Goal: Task Accomplishment & Management: Manage account settings

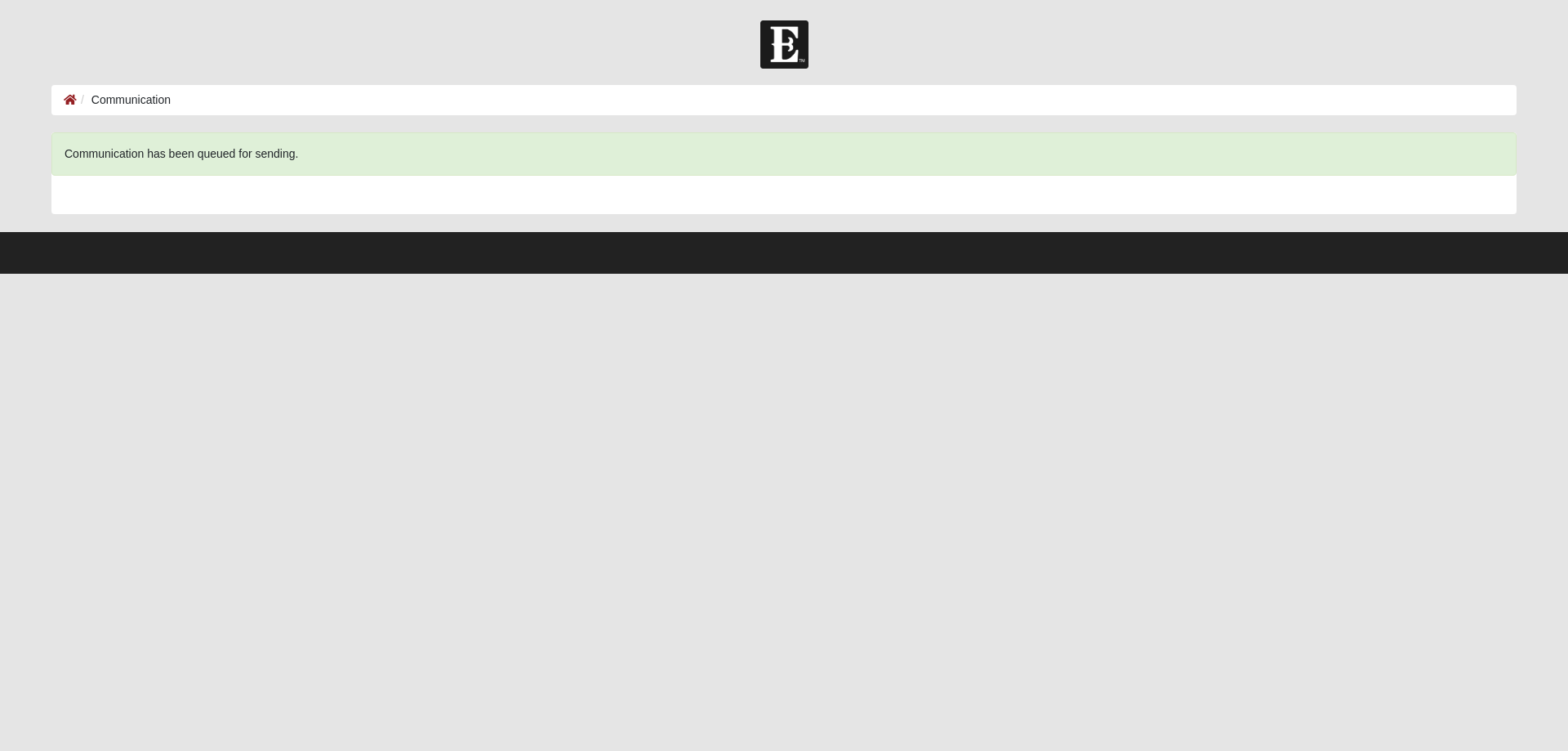
drag, startPoint x: 808, startPoint y: 461, endPoint x: 726, endPoint y: 426, distance: 89.2
click at [808, 274] on html "Hello Heidi My Account Log Out Communication Communication Error" at bounding box center [784, 137] width 1568 height 274
click at [115, 99] on li "Communication" at bounding box center [124, 100] width 94 height 18
click at [70, 101] on icon at bounding box center [70, 99] width 13 height 11
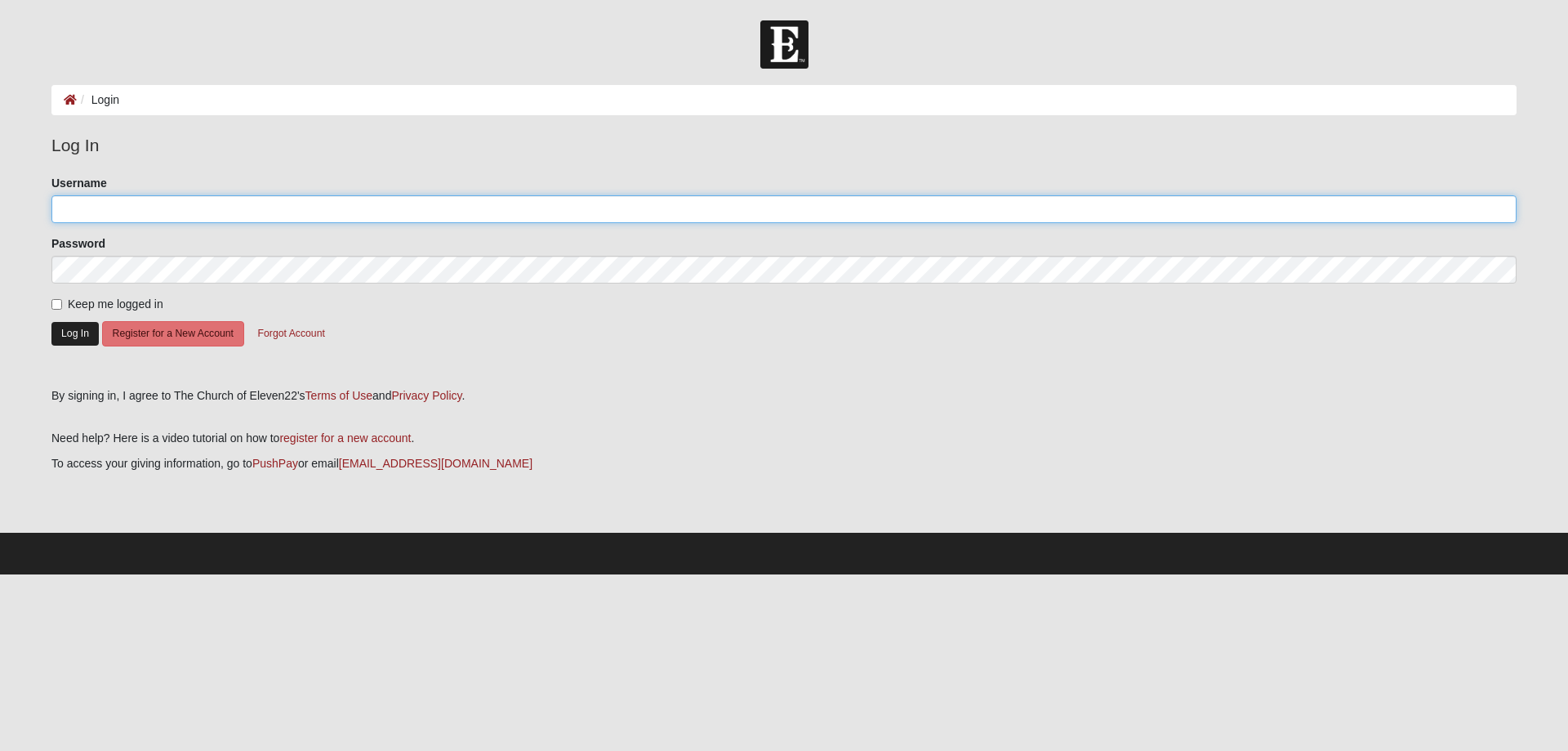
type input "[EMAIL_ADDRESS][DOMAIN_NAME]"
click at [81, 338] on button "Log In" at bounding box center [75, 333] width 47 height 24
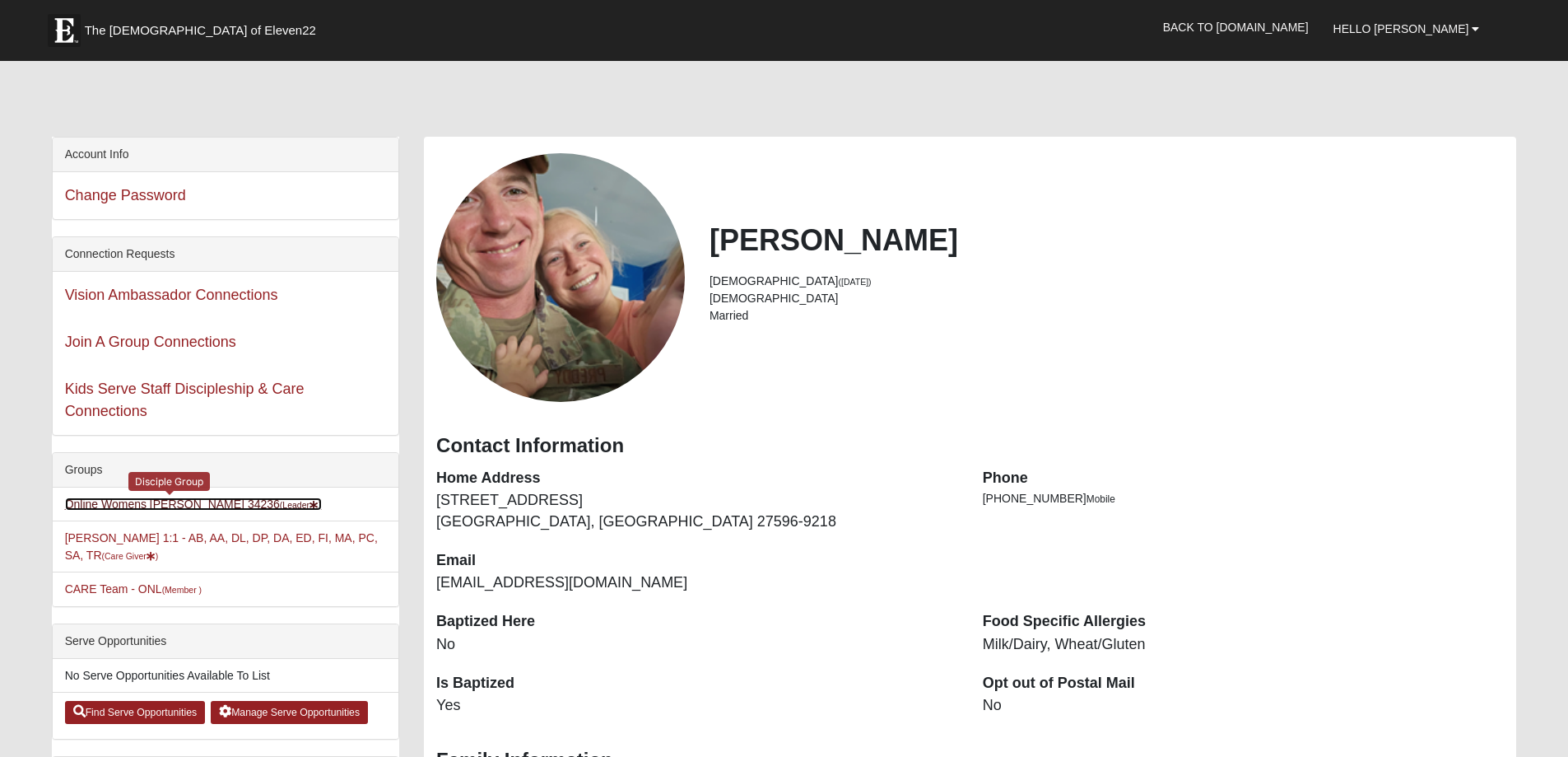
click at [280, 501] on small "(Leader )" at bounding box center [301, 504] width 42 height 10
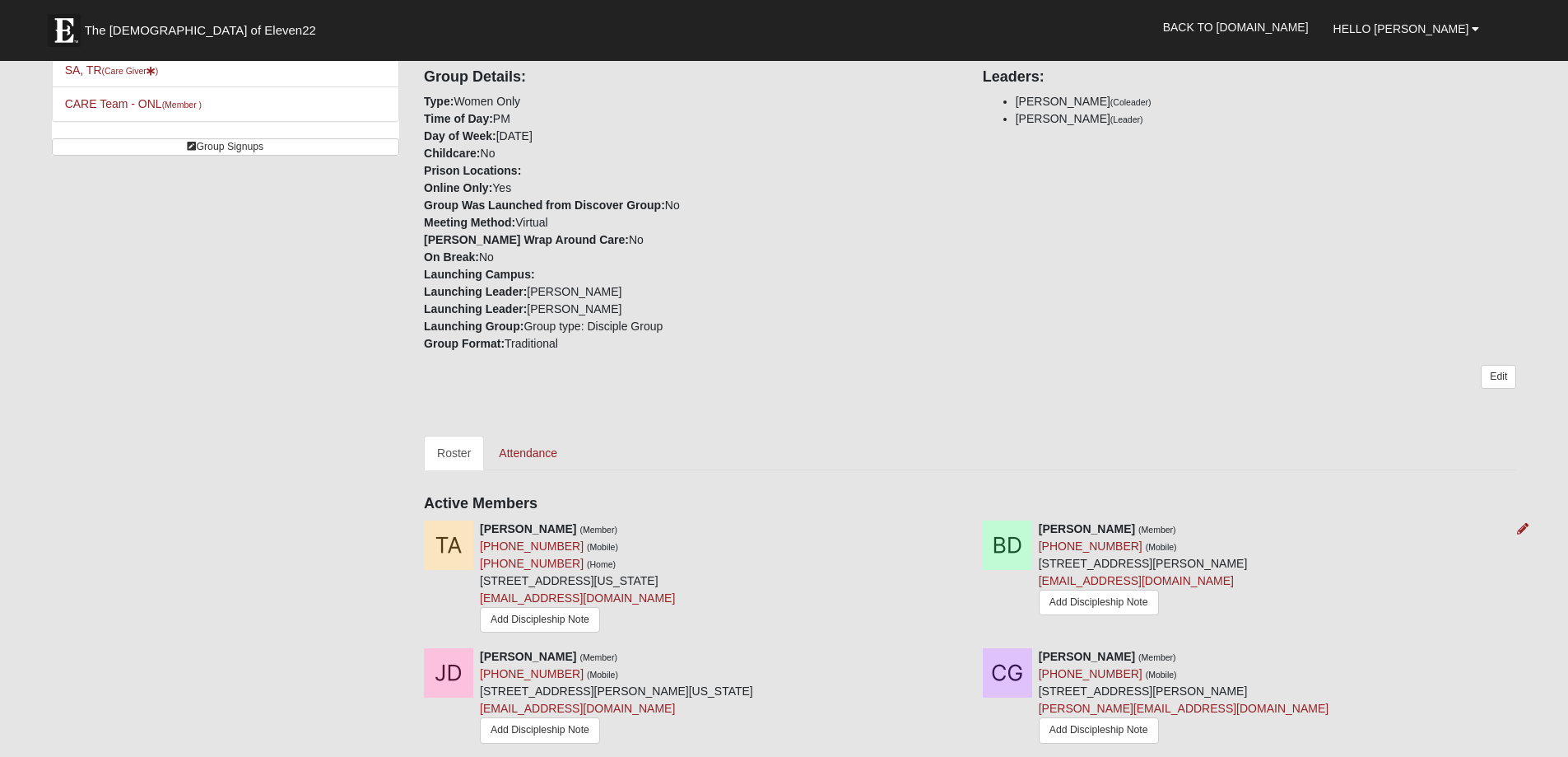
scroll to position [247, 0]
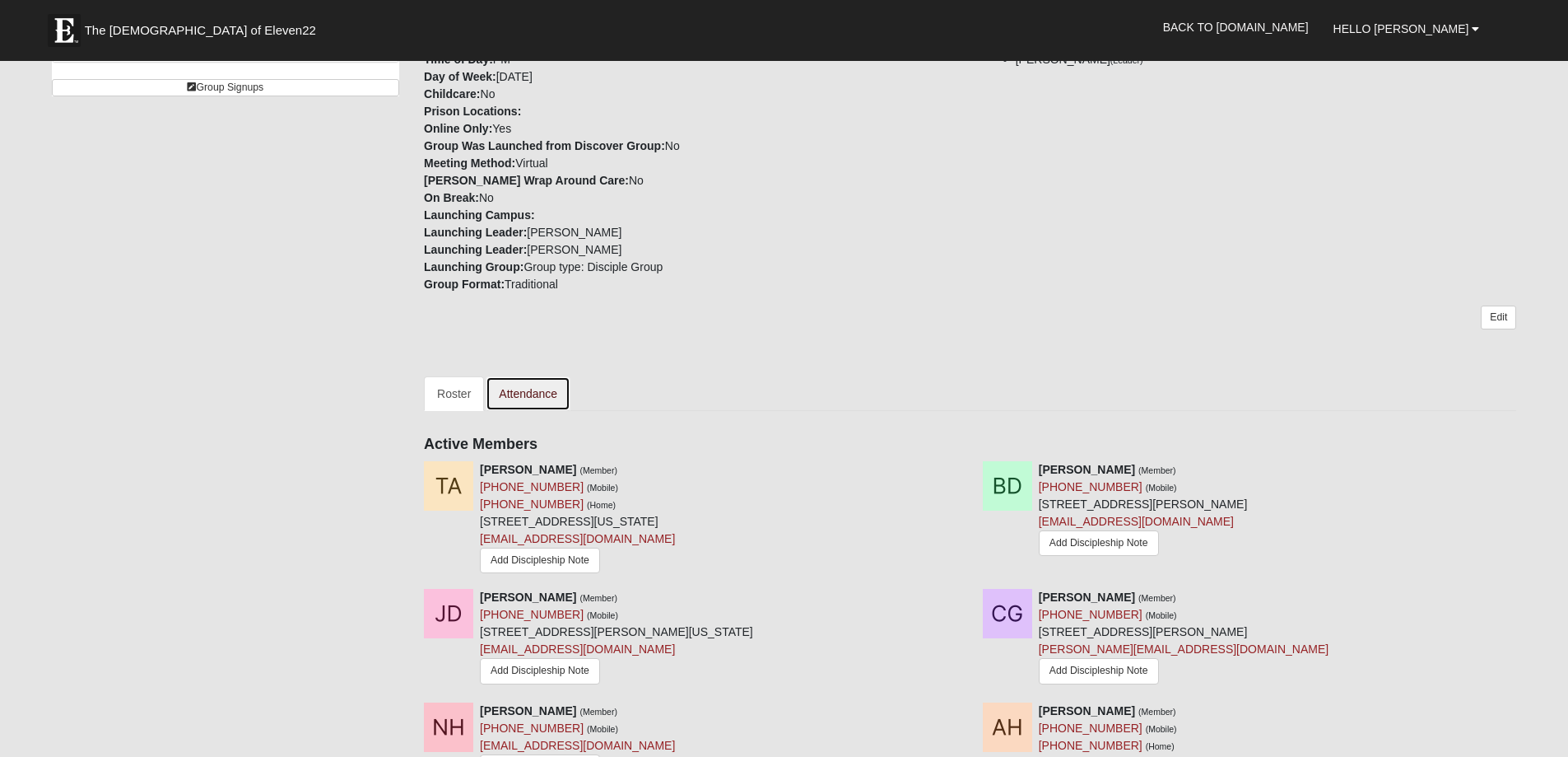
click at [520, 389] on link "Attendance" at bounding box center [528, 394] width 85 height 34
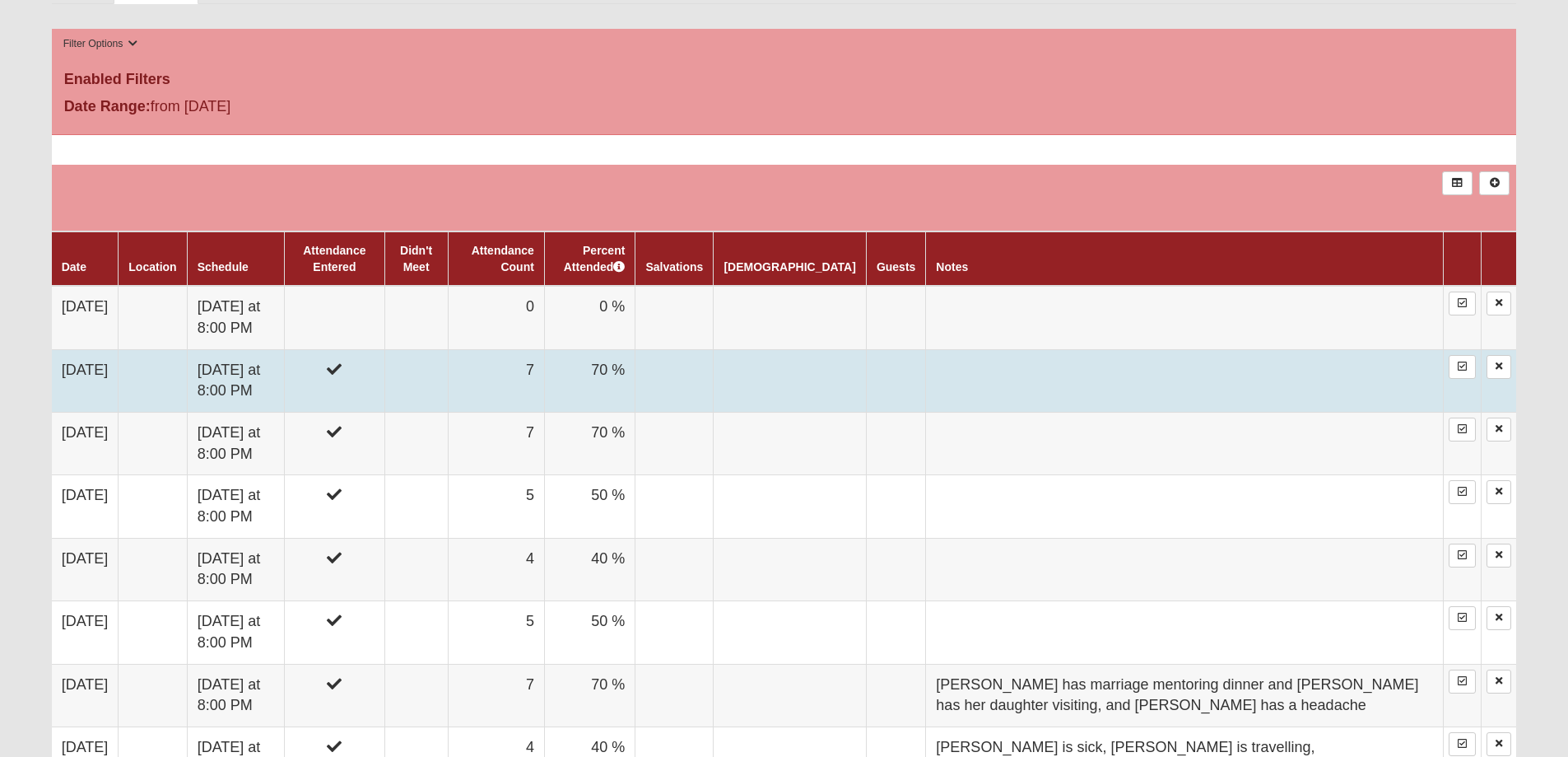
scroll to position [659, 0]
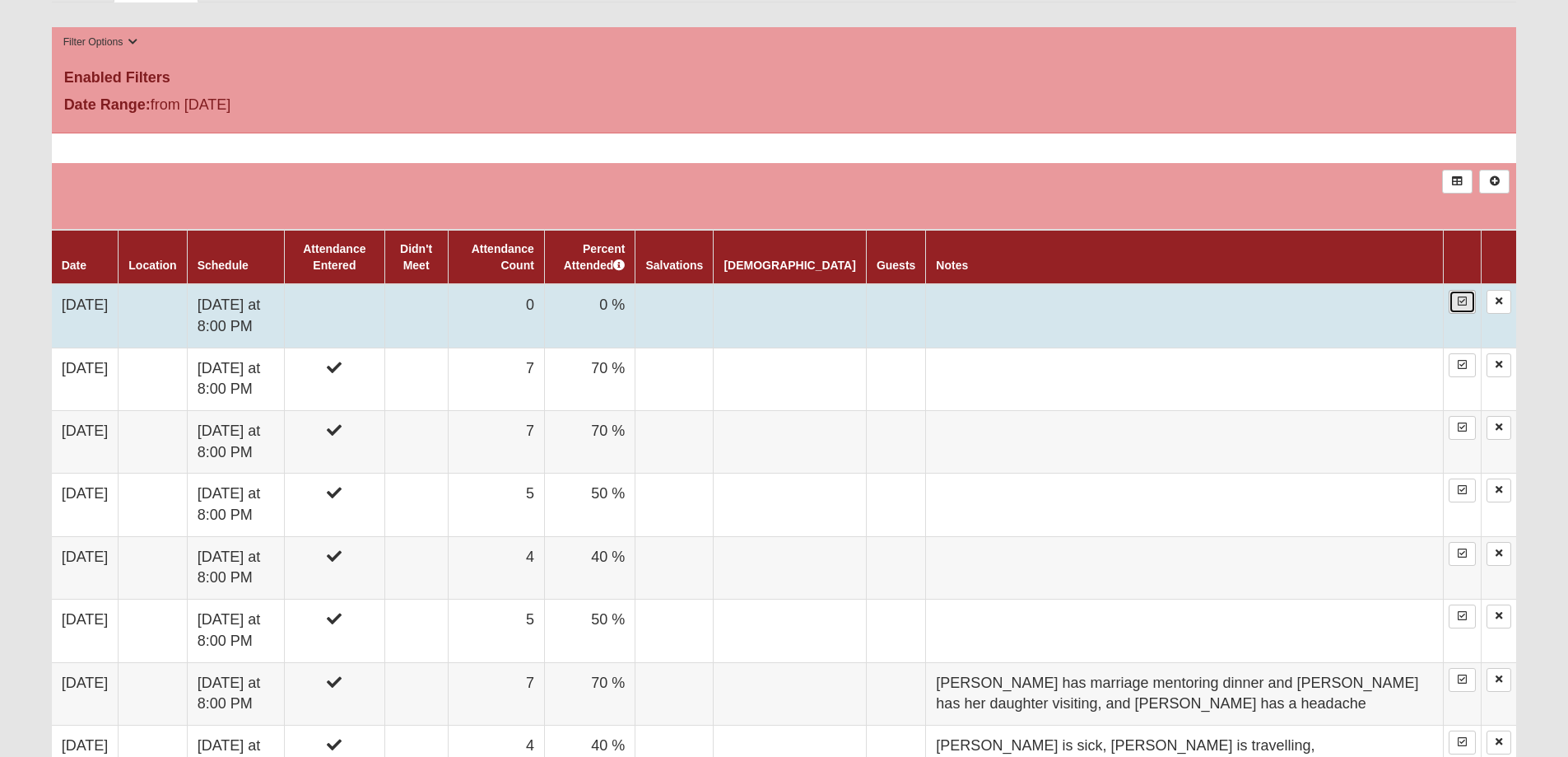
click at [1458, 304] on icon at bounding box center [1462, 301] width 9 height 10
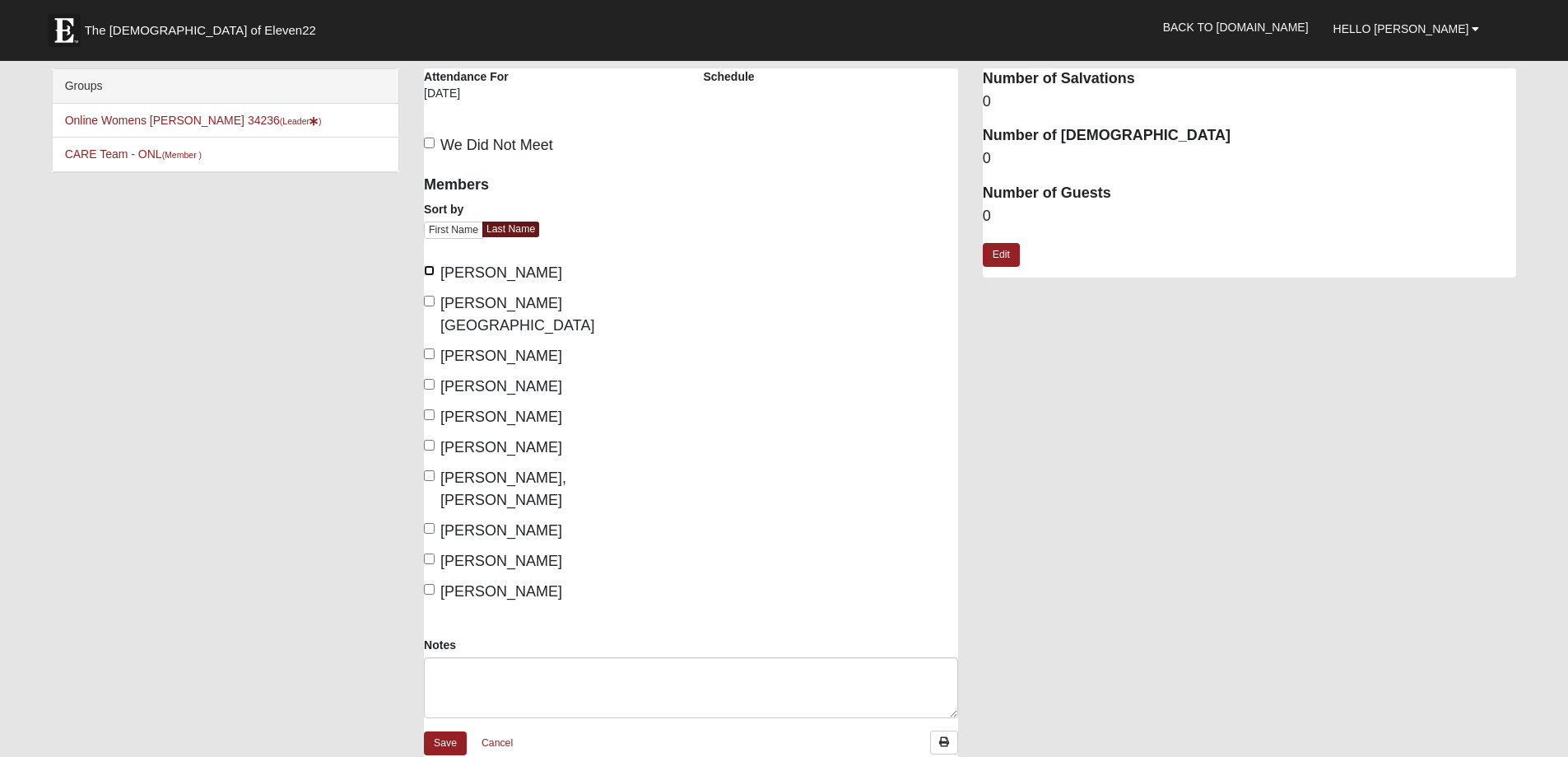
click at [428, 270] on input "[PERSON_NAME]" at bounding box center [430, 271] width 11 height 11
checkbox input "true"
click at [430, 348] on input "[PERSON_NAME]" at bounding box center [430, 354] width 11 height 11
checkbox input "true"
click at [429, 378] on input "Gordon, Christina" at bounding box center [430, 384] width 11 height 11
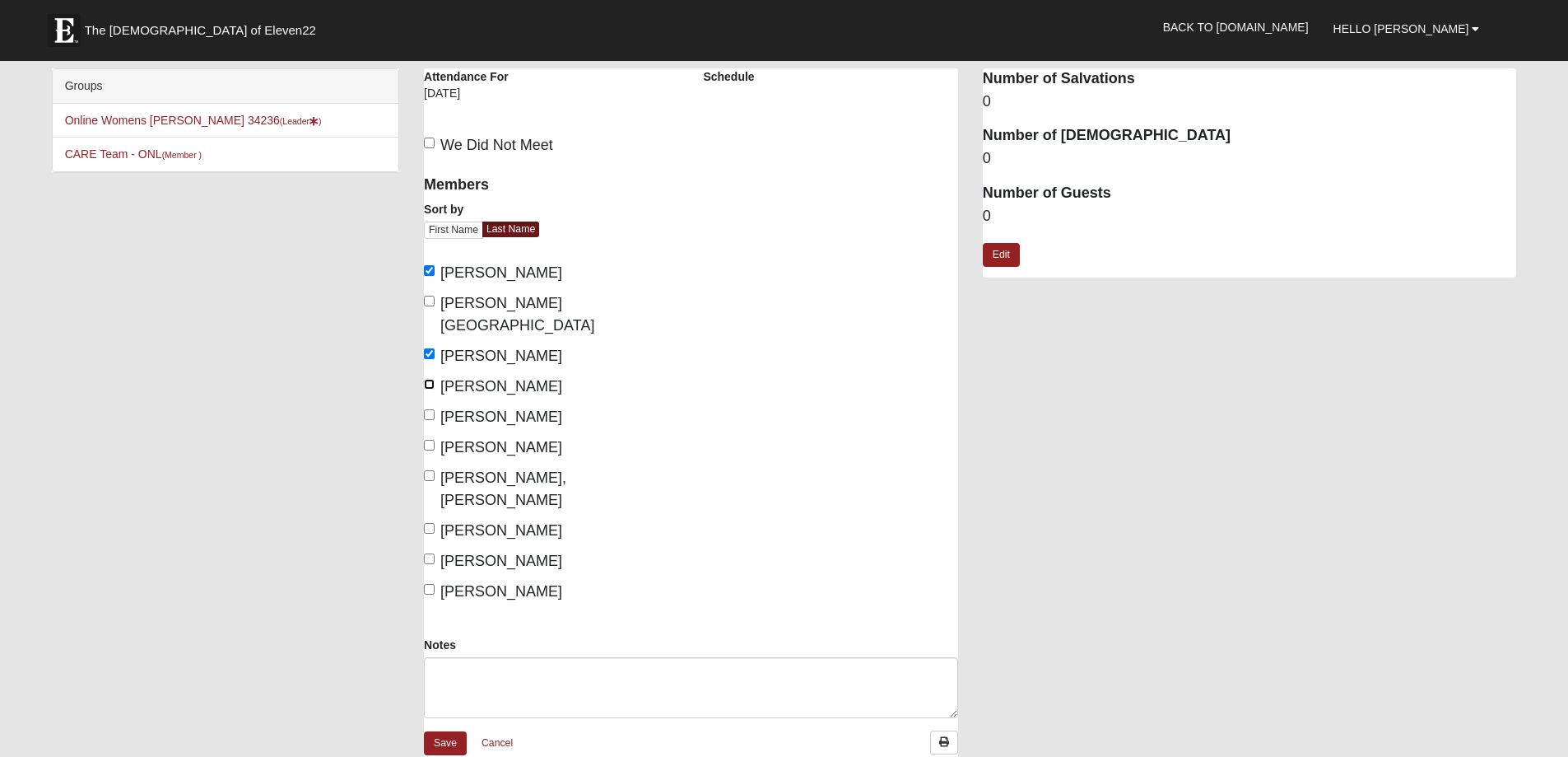
checkbox input "true"
click at [432, 440] on input "Huff, Amber" at bounding box center [430, 445] width 11 height 11
checkbox input "true"
click at [429, 554] on input "Preddy, Heidi" at bounding box center [430, 559] width 11 height 11
checkbox input "true"
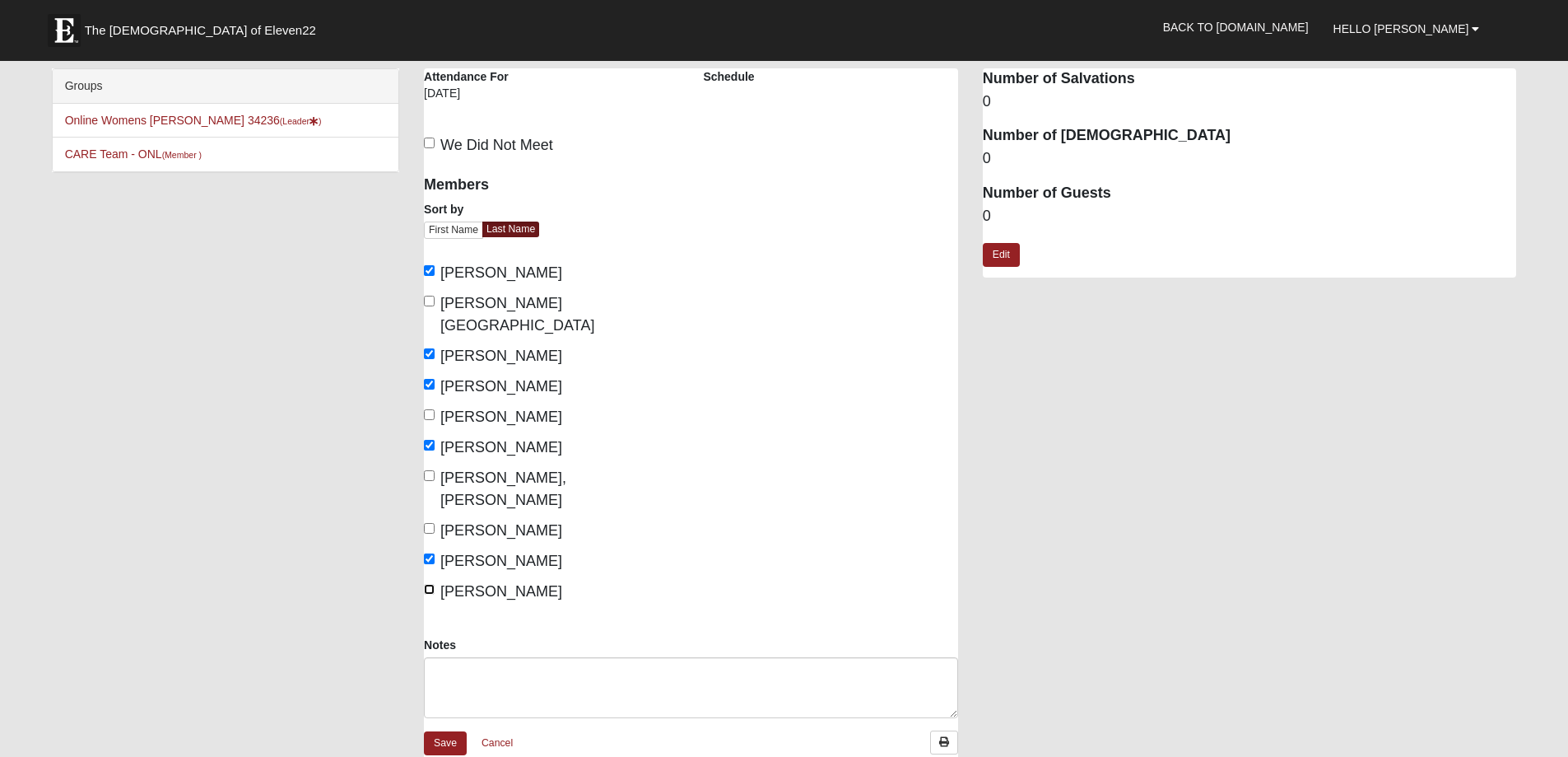
click at [430, 584] on input "Scott, Leslie" at bounding box center [430, 589] width 11 height 11
checkbox input "true"
click at [448, 731] on link "Save" at bounding box center [445, 743] width 42 height 24
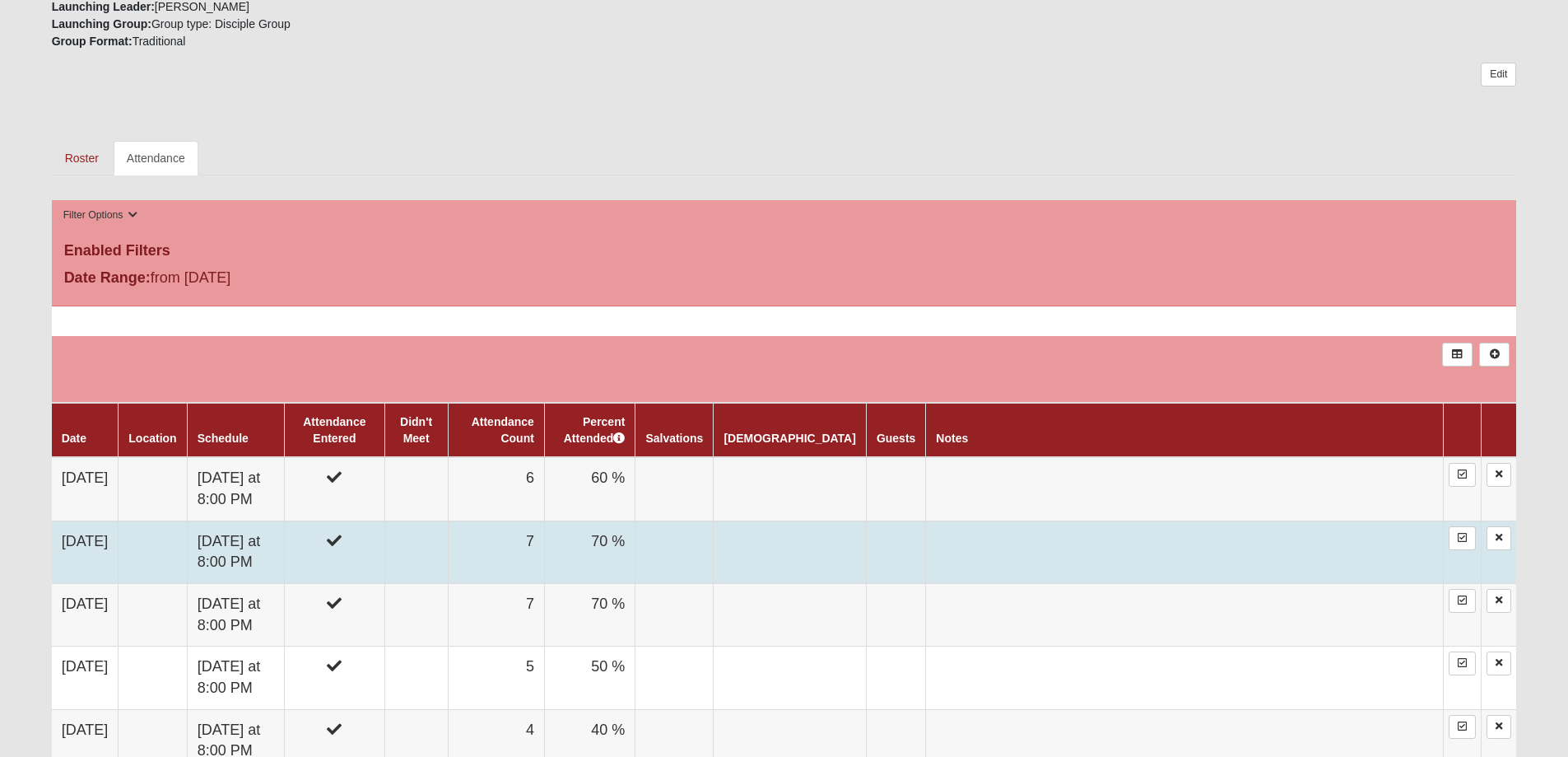
scroll to position [494, 0]
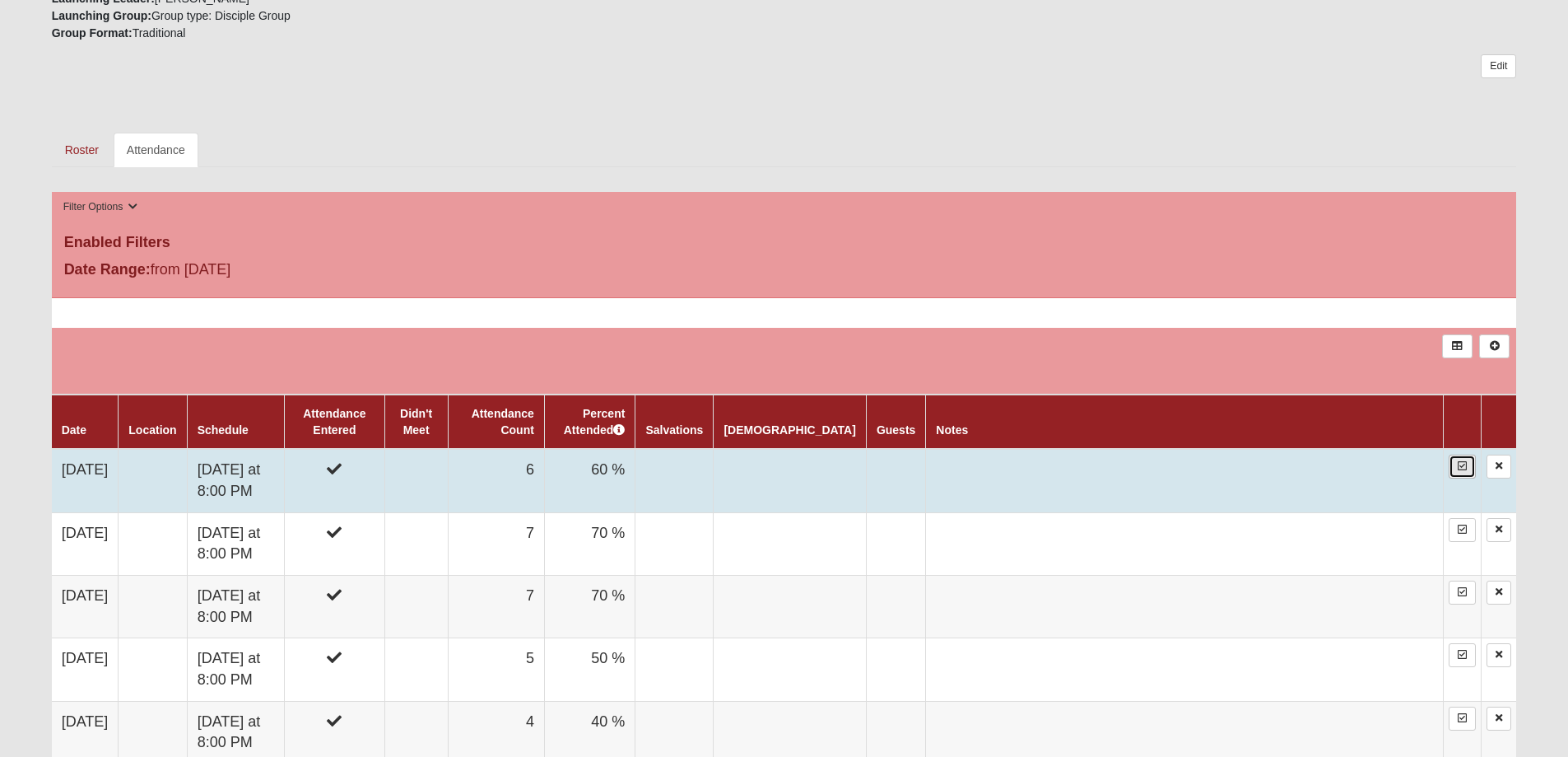
click at [1461, 467] on icon at bounding box center [1462, 465] width 9 height 10
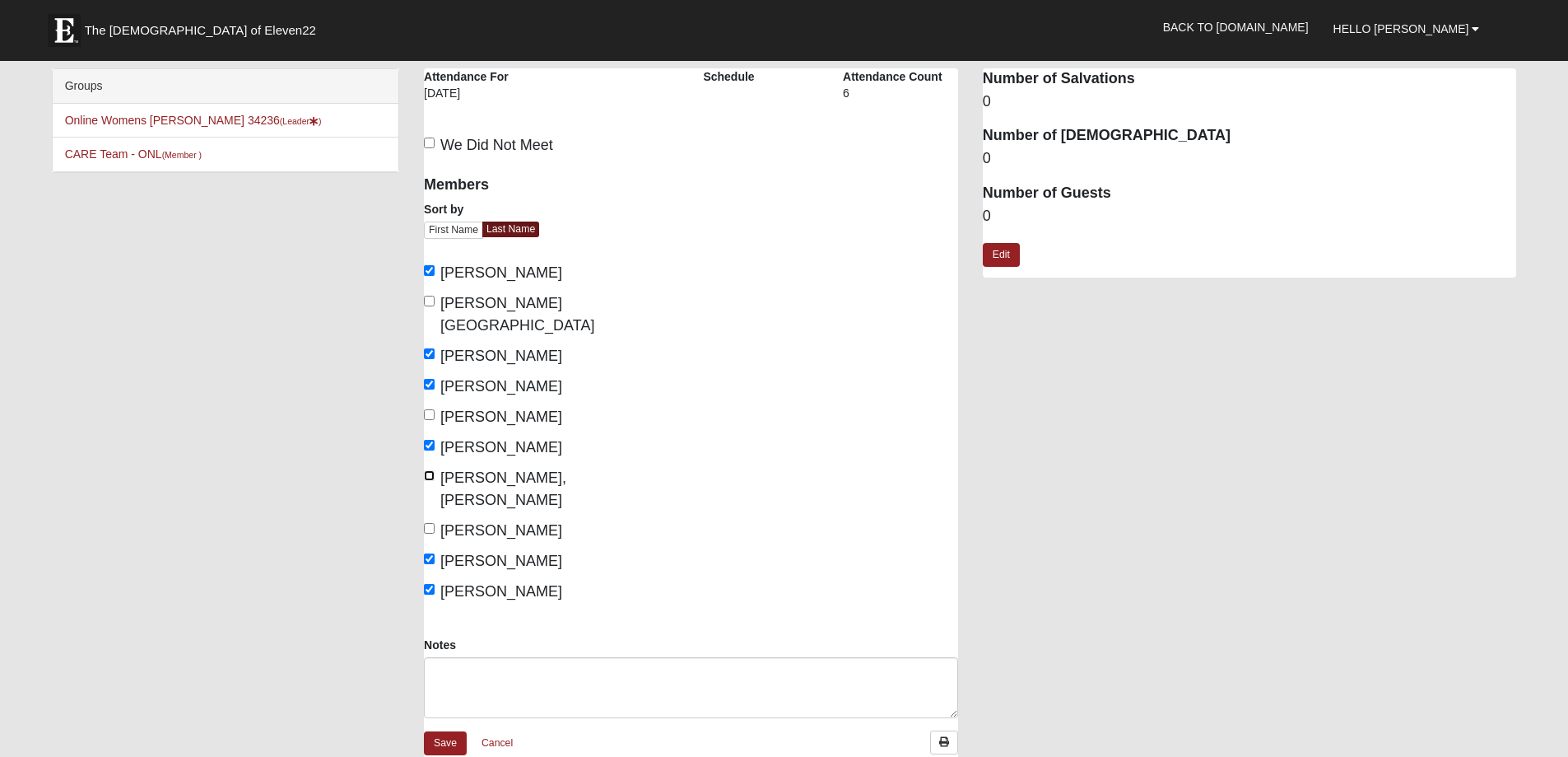
click at [430, 470] on input "[PERSON_NAME], [PERSON_NAME]" at bounding box center [430, 476] width 11 height 11
checkbox input "true"
click at [449, 731] on link "Save" at bounding box center [445, 743] width 42 height 24
